Goal: Information Seeking & Learning: Learn about a topic

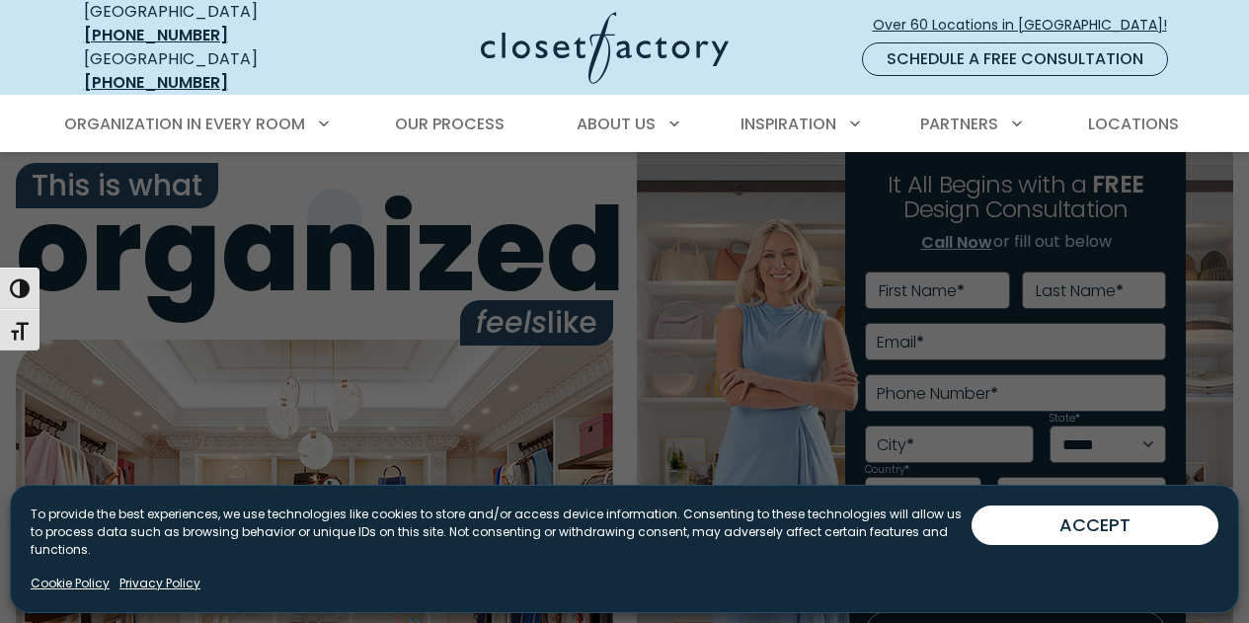
scroll to position [162, 0]
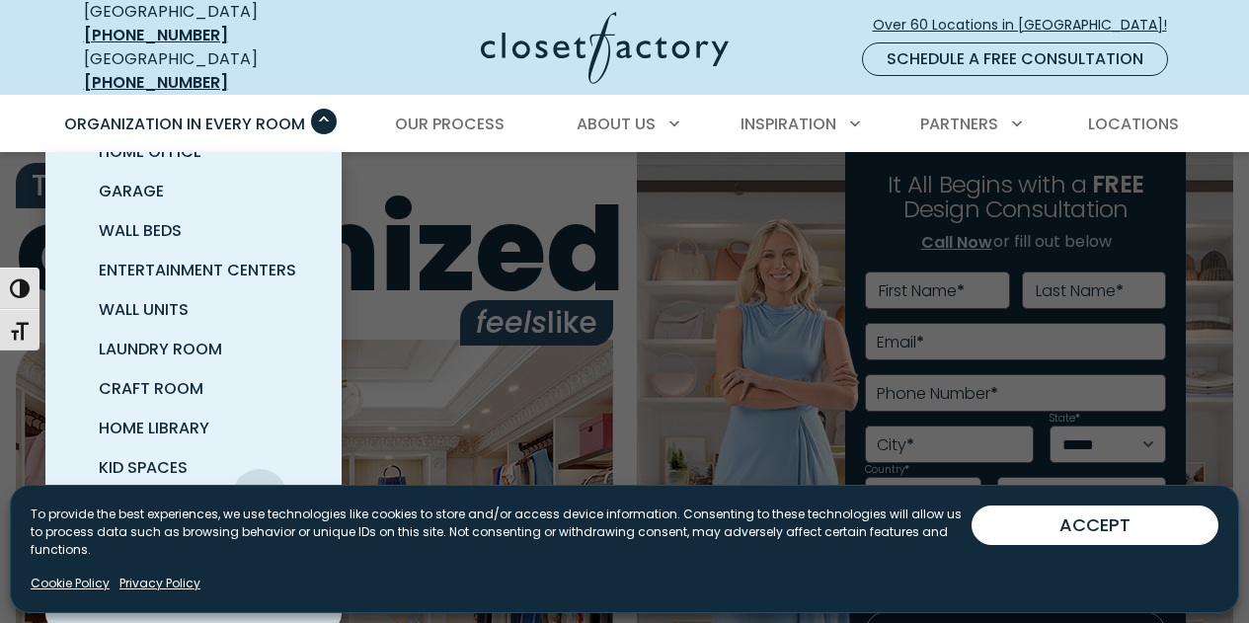
click at [260, 496] on span "Pantry & Wine Storage" at bounding box center [197, 507] width 197 height 23
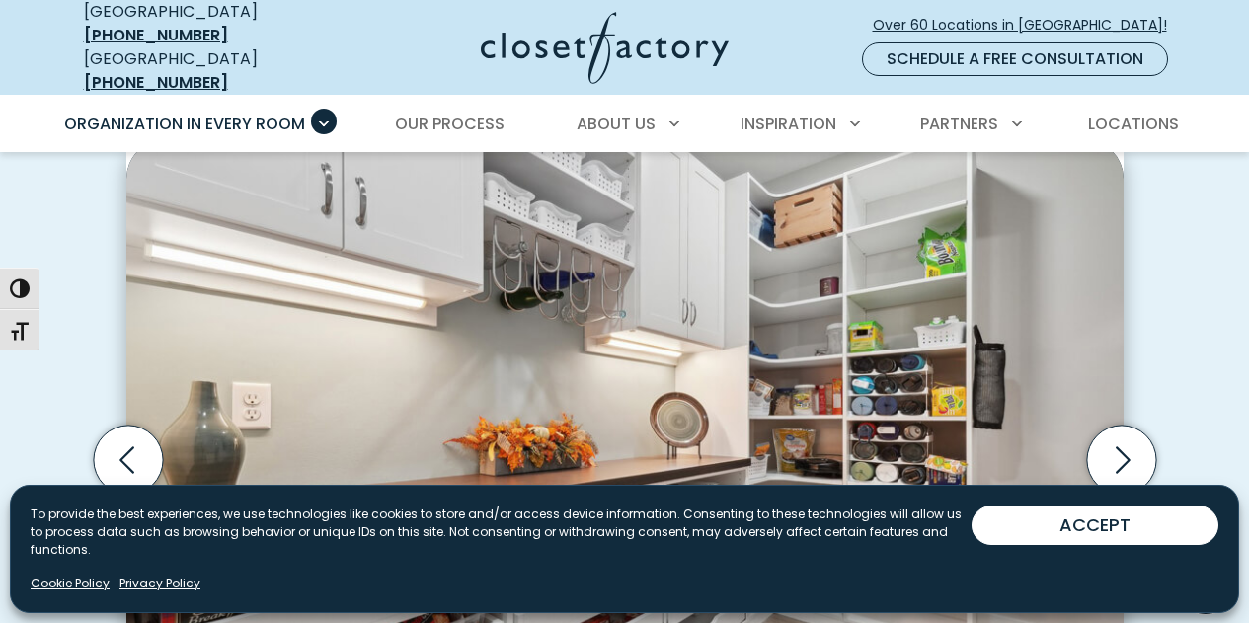
click at [1094, 541] on button "ACCEPT" at bounding box center [1095, 525] width 247 height 39
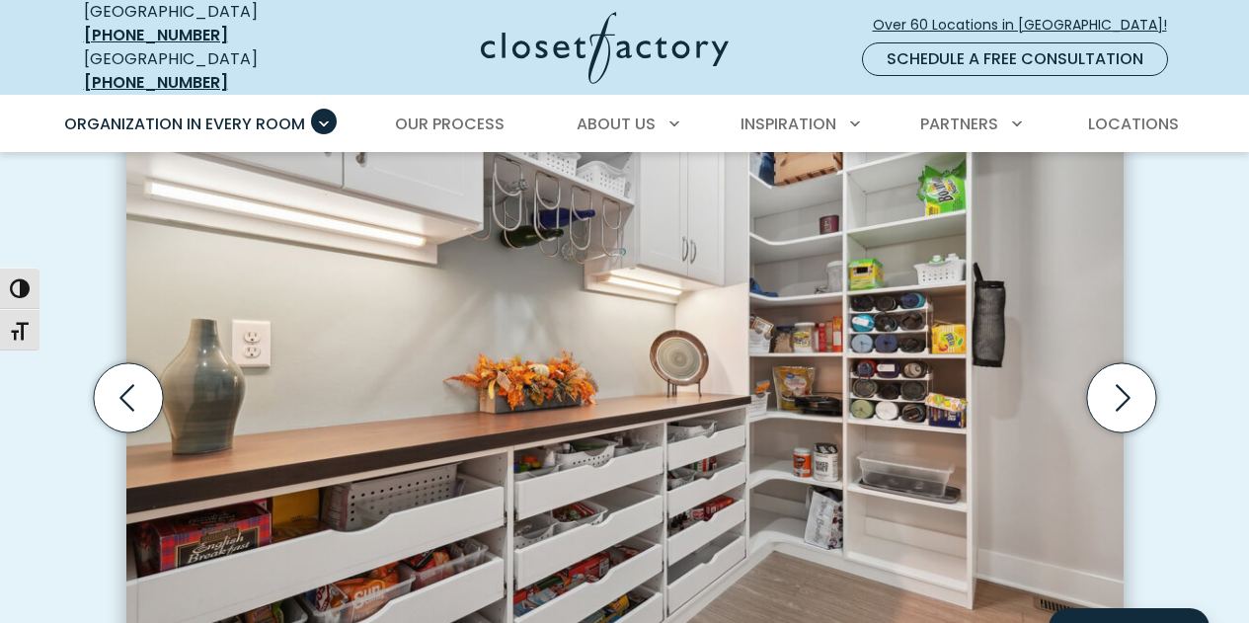
scroll to position [636, 0]
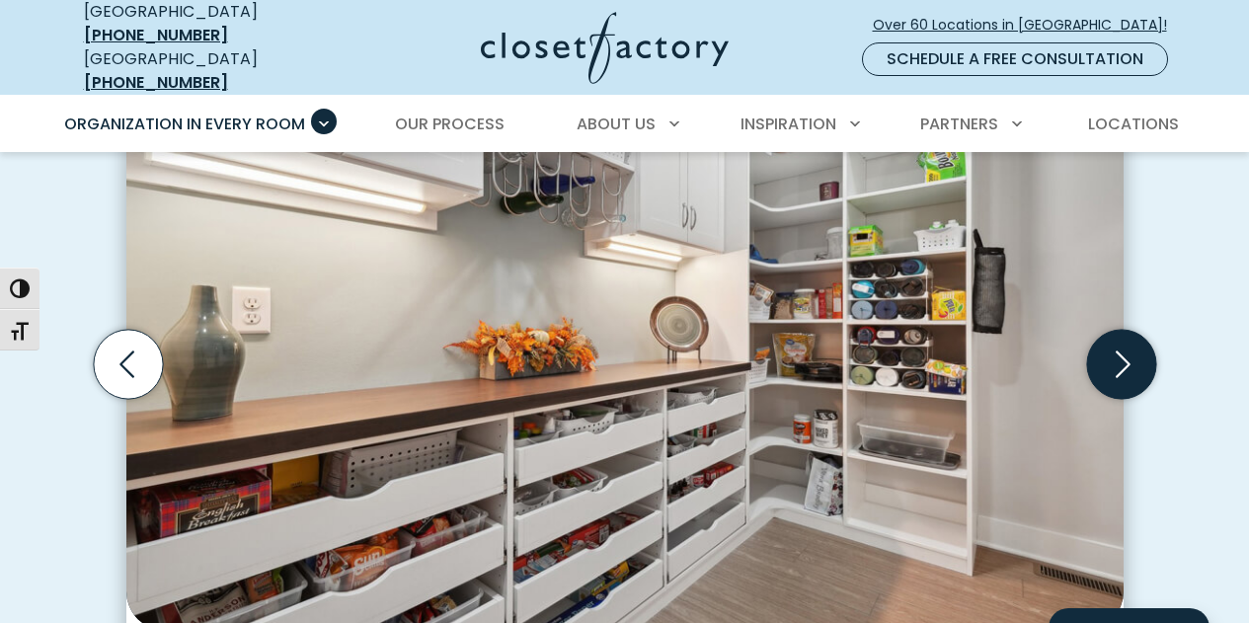
click at [1123, 357] on icon "Next slide" at bounding box center [1123, 364] width 15 height 27
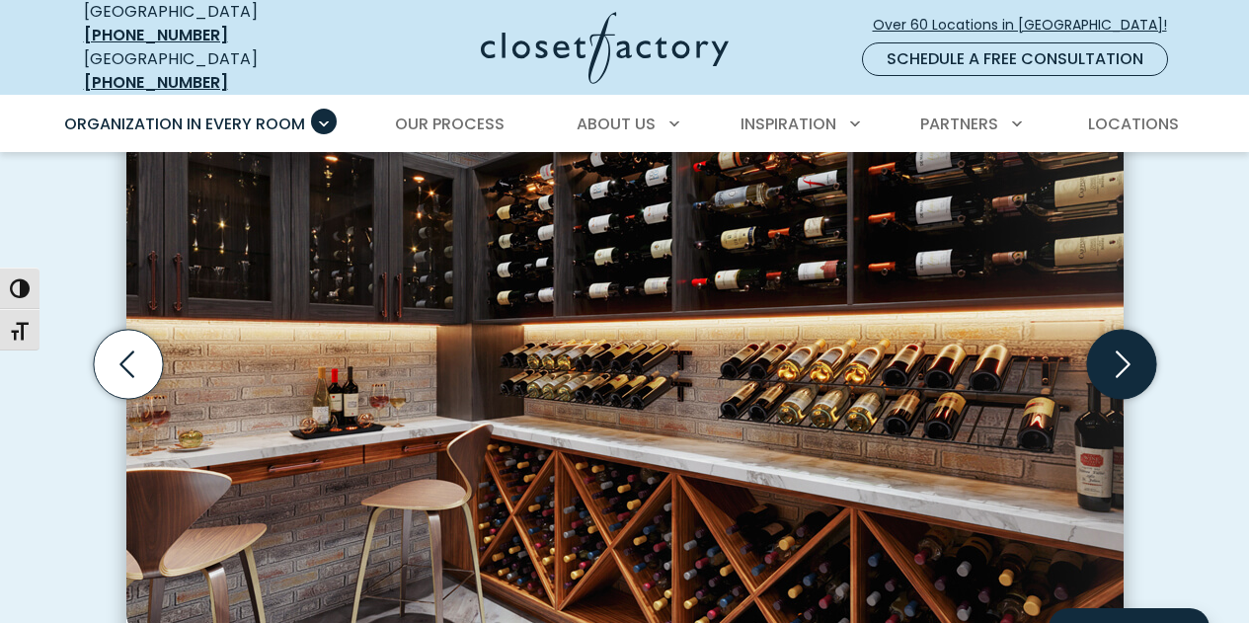
click at [1108, 357] on icon "Next slide" at bounding box center [1120, 364] width 69 height 69
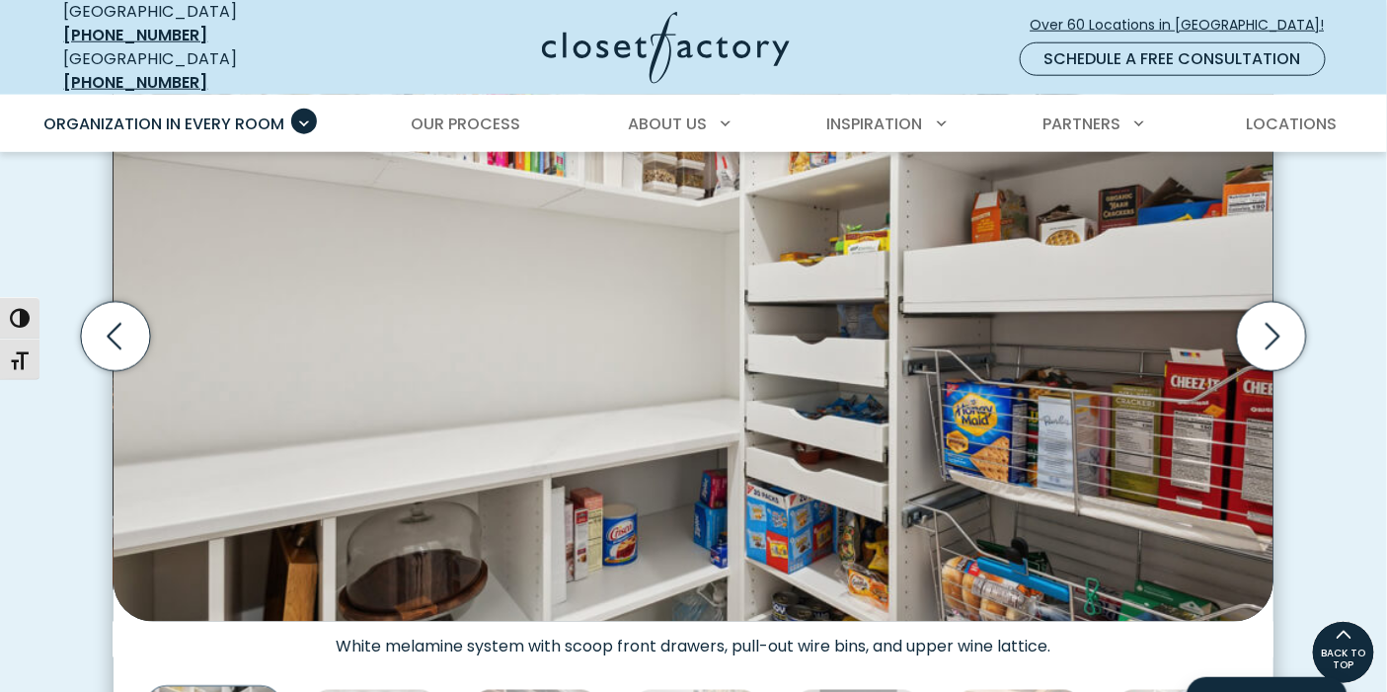
scroll to position [667, 0]
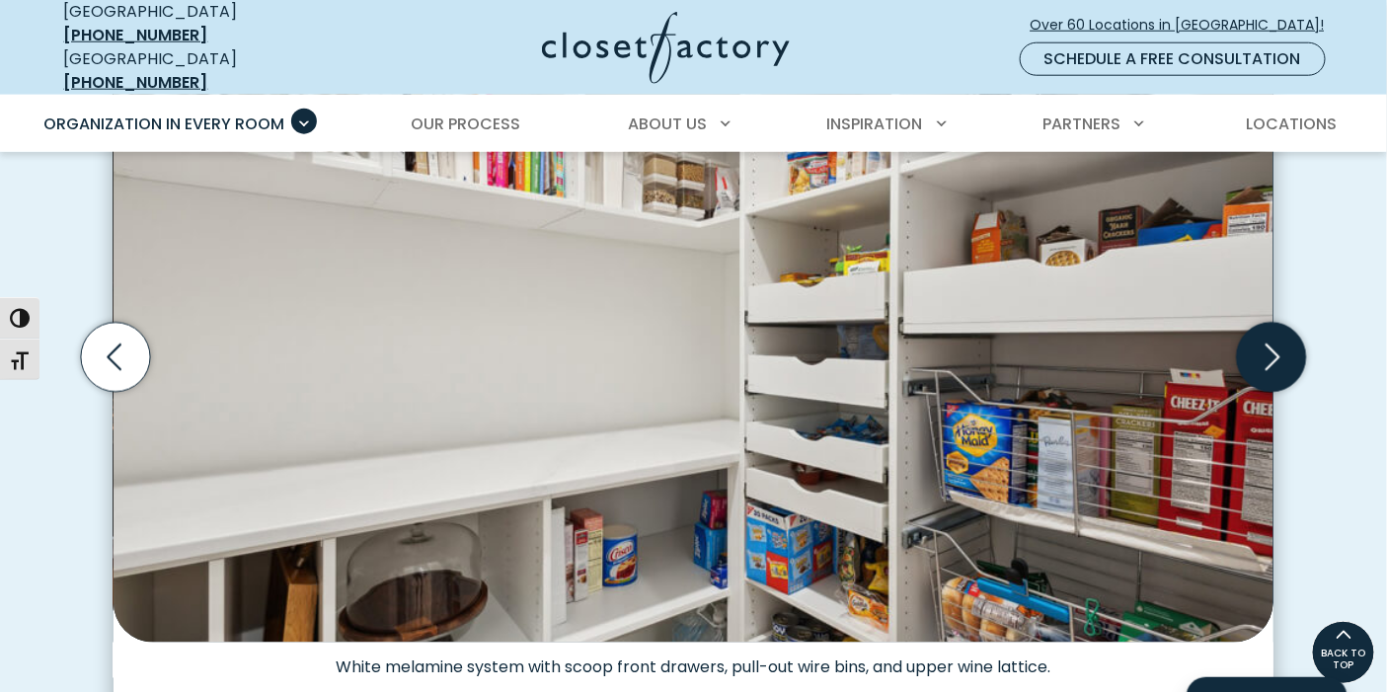
click at [1248, 344] on icon "Next slide" at bounding box center [1271, 357] width 69 height 69
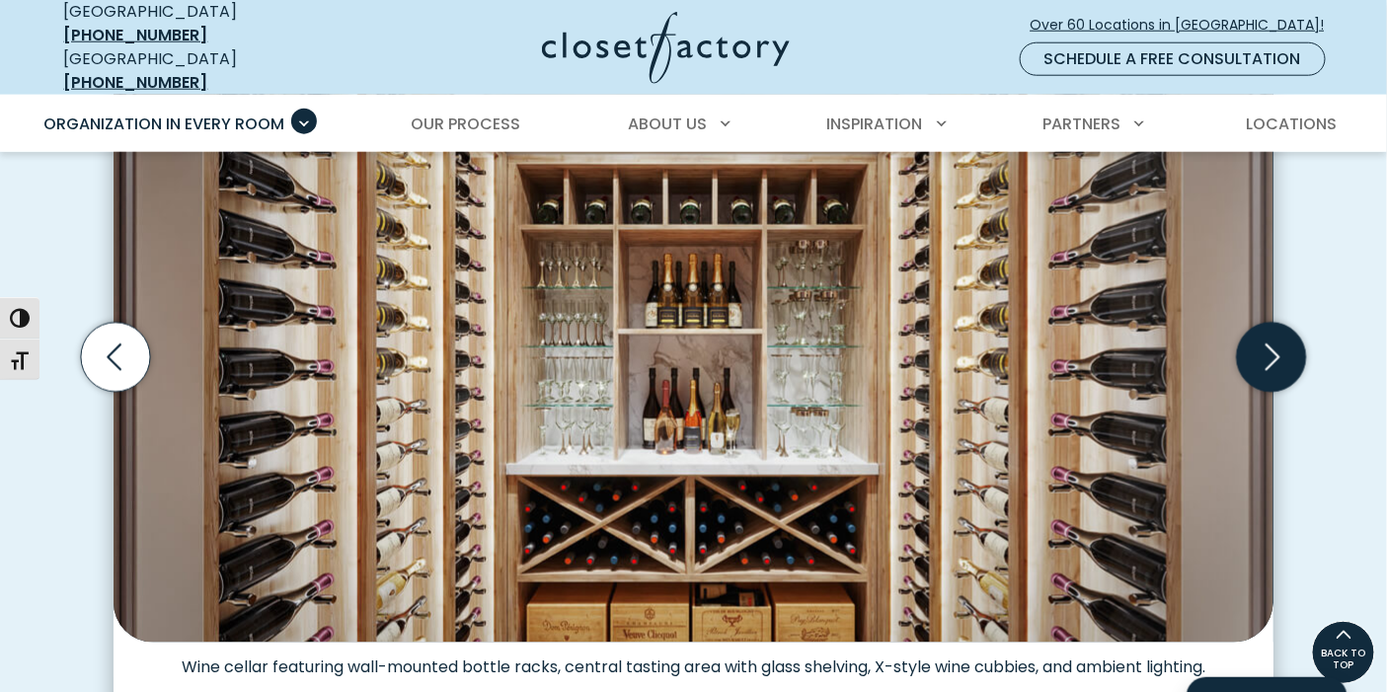
click at [1248, 342] on icon "Next slide" at bounding box center [1271, 357] width 69 height 69
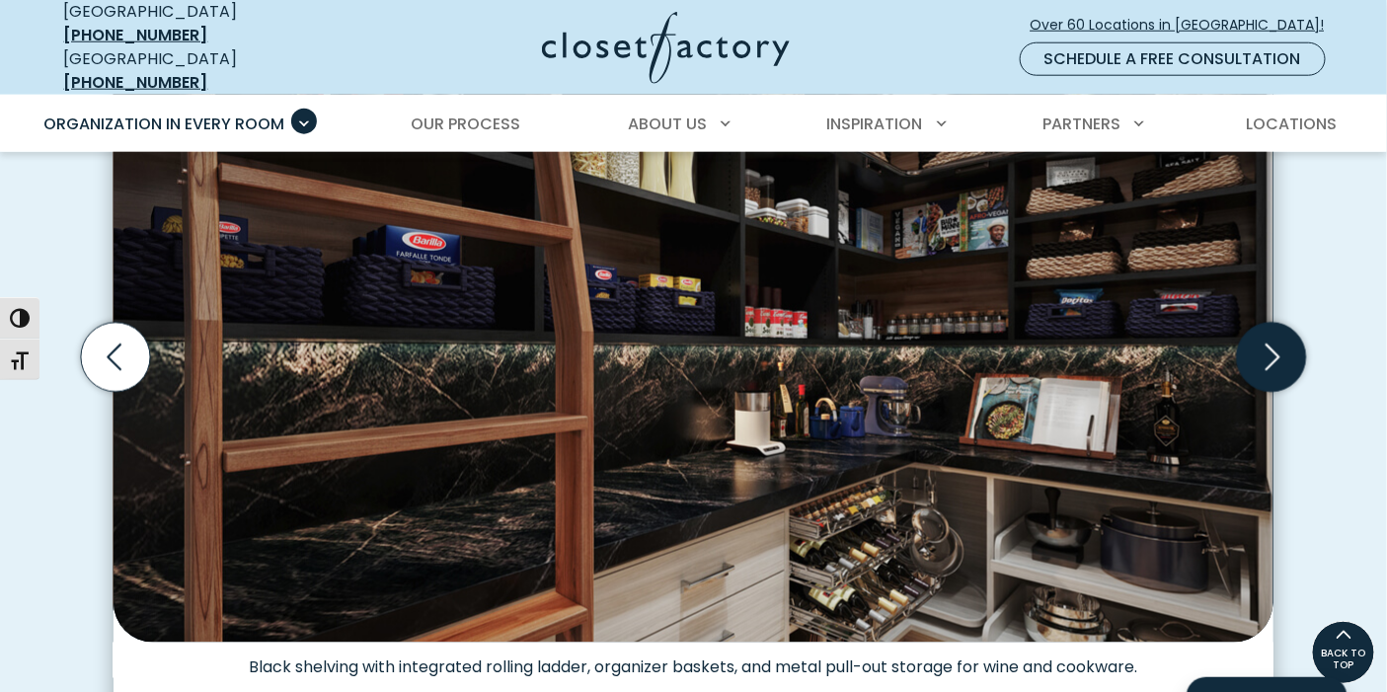
click at [1248, 335] on icon "Next slide" at bounding box center [1271, 357] width 69 height 69
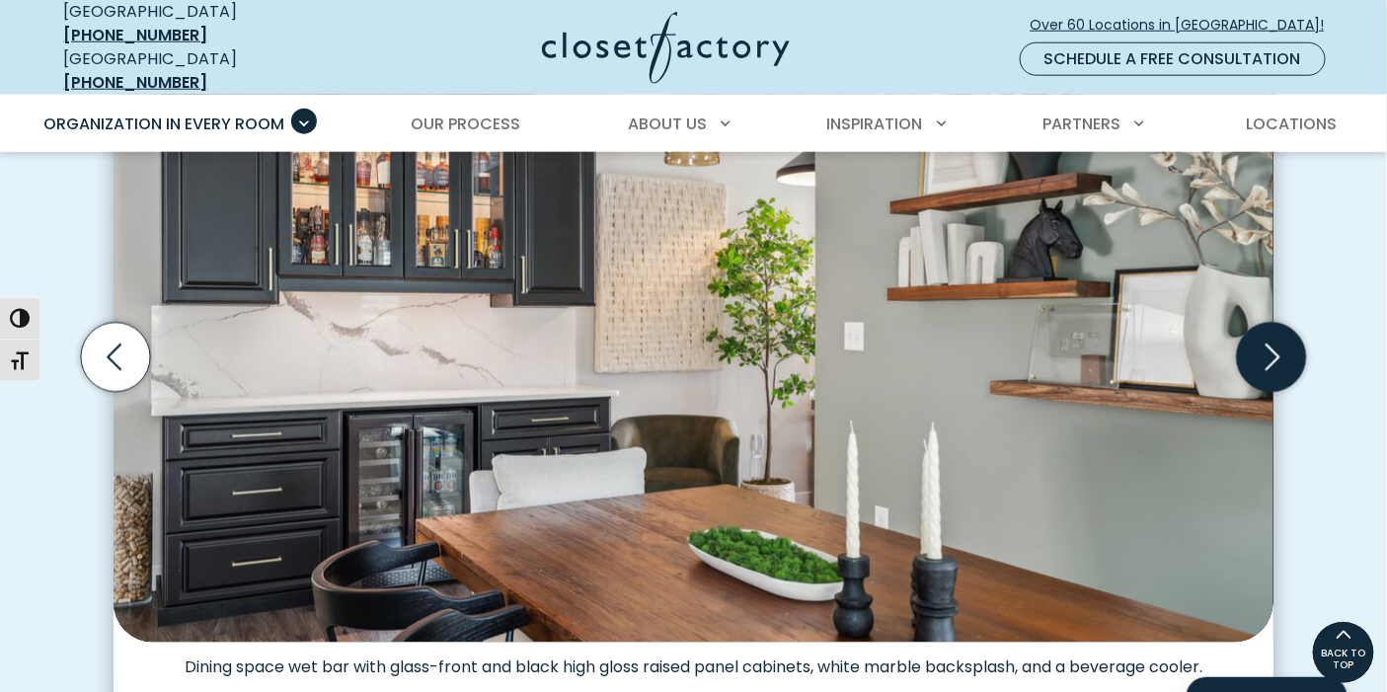
click at [1248, 335] on icon "Next slide" at bounding box center [1271, 357] width 69 height 69
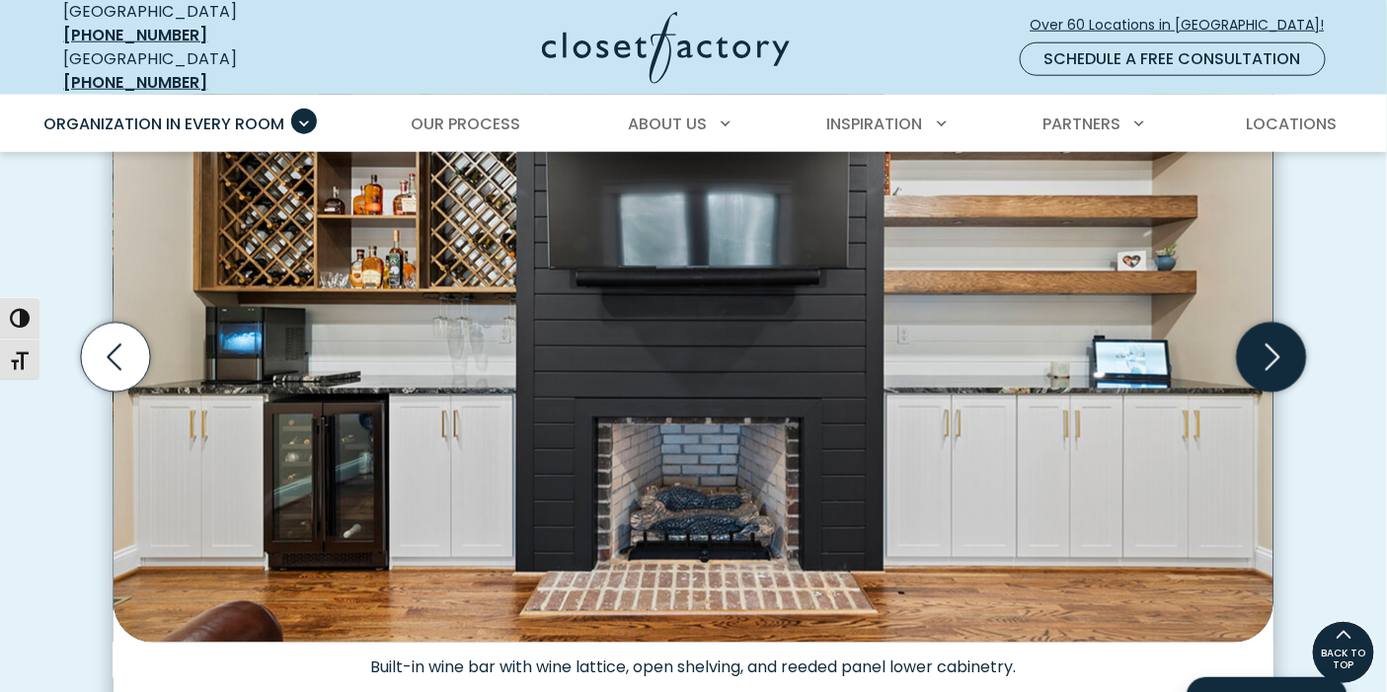
click at [1248, 335] on icon "Next slide" at bounding box center [1271, 357] width 69 height 69
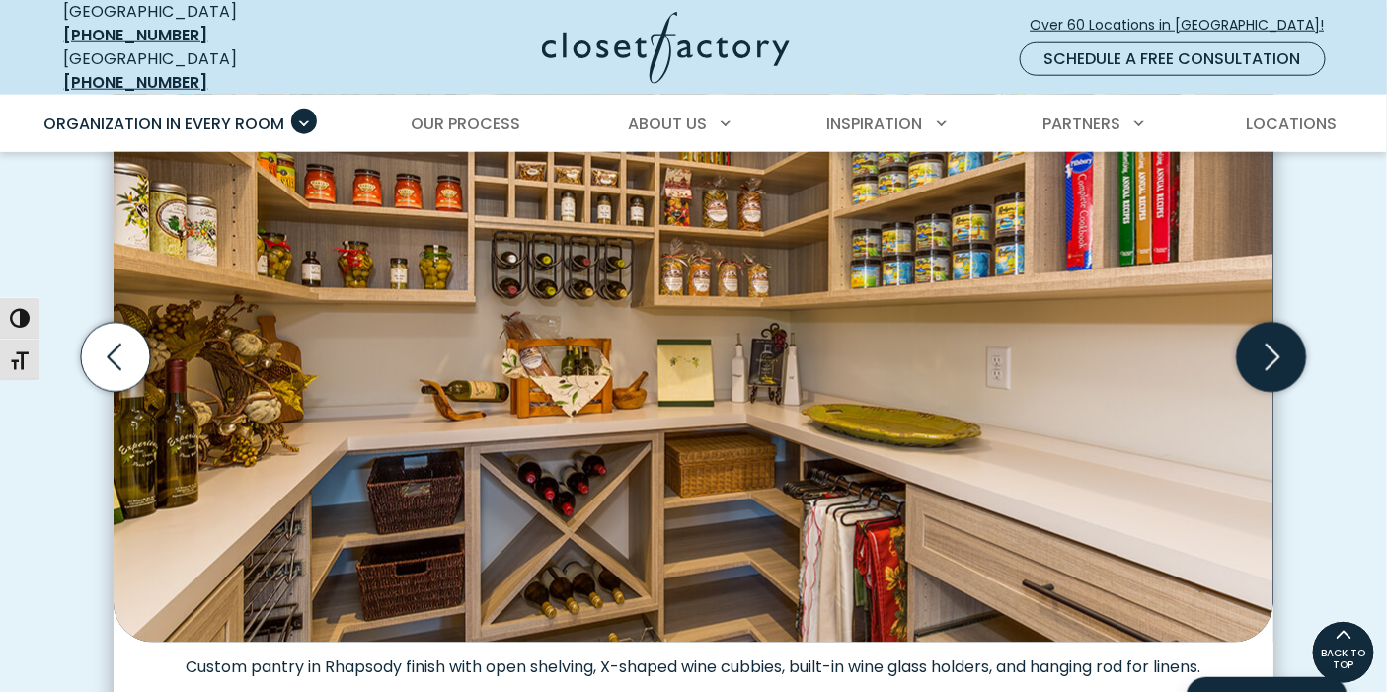
click at [1248, 335] on icon "Next slide" at bounding box center [1271, 357] width 69 height 69
